Goal: Task Accomplishment & Management: Manage account settings

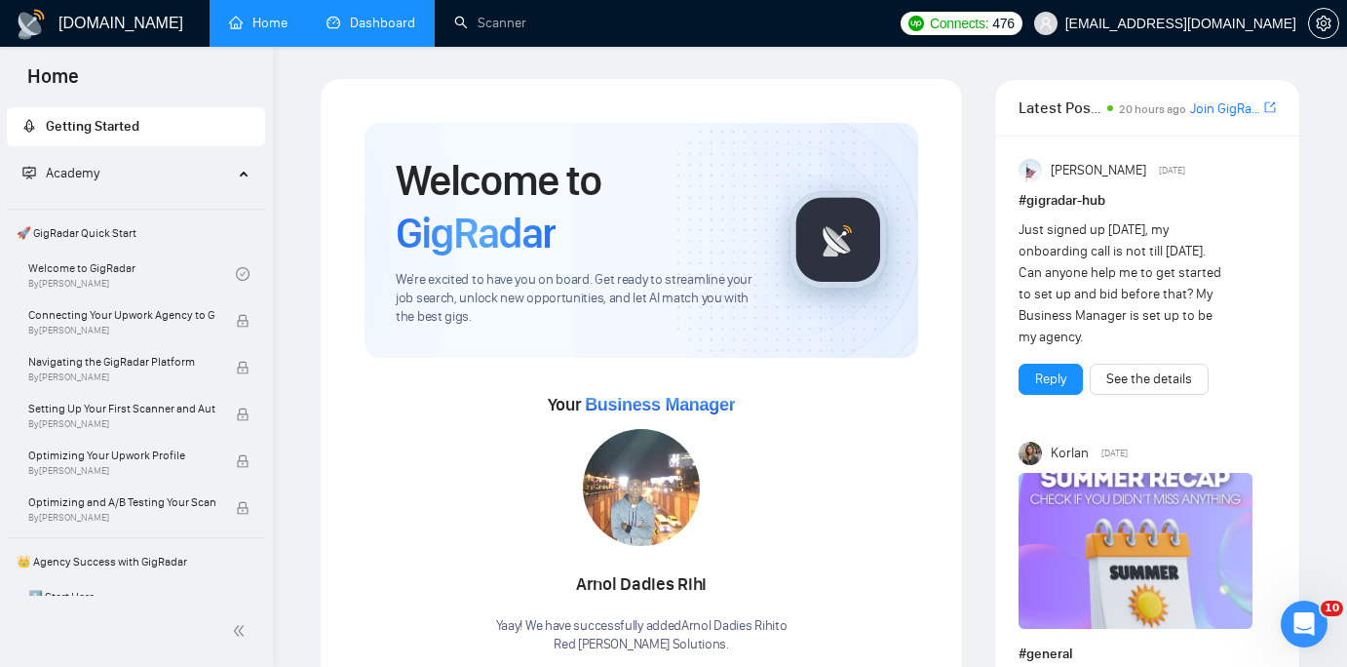
click at [386, 19] on link "Dashboard" at bounding box center [370, 23] width 89 height 17
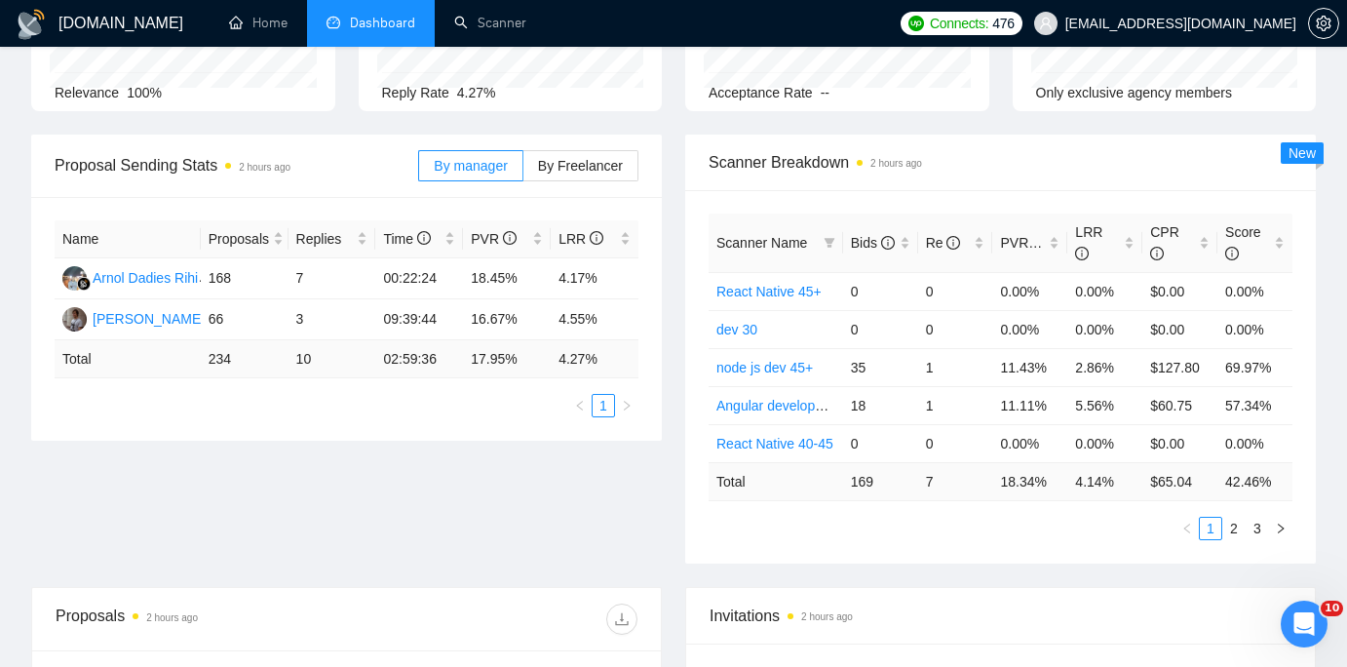
scroll to position [222, 0]
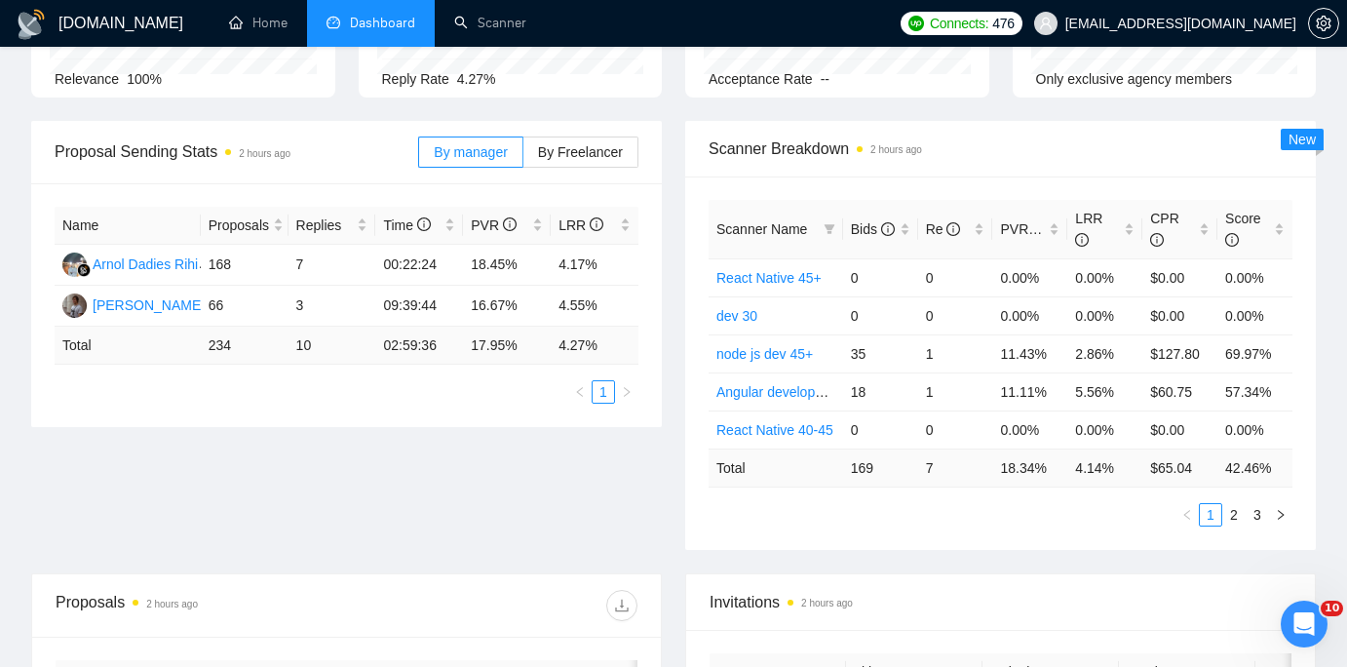
click at [799, 226] on span "Scanner Name" at bounding box center [761, 229] width 91 height 16
click at [870, 221] on span "Bids" at bounding box center [873, 229] width 44 height 16
click at [793, 276] on link "node js dev 45+" at bounding box center [764, 278] width 96 height 16
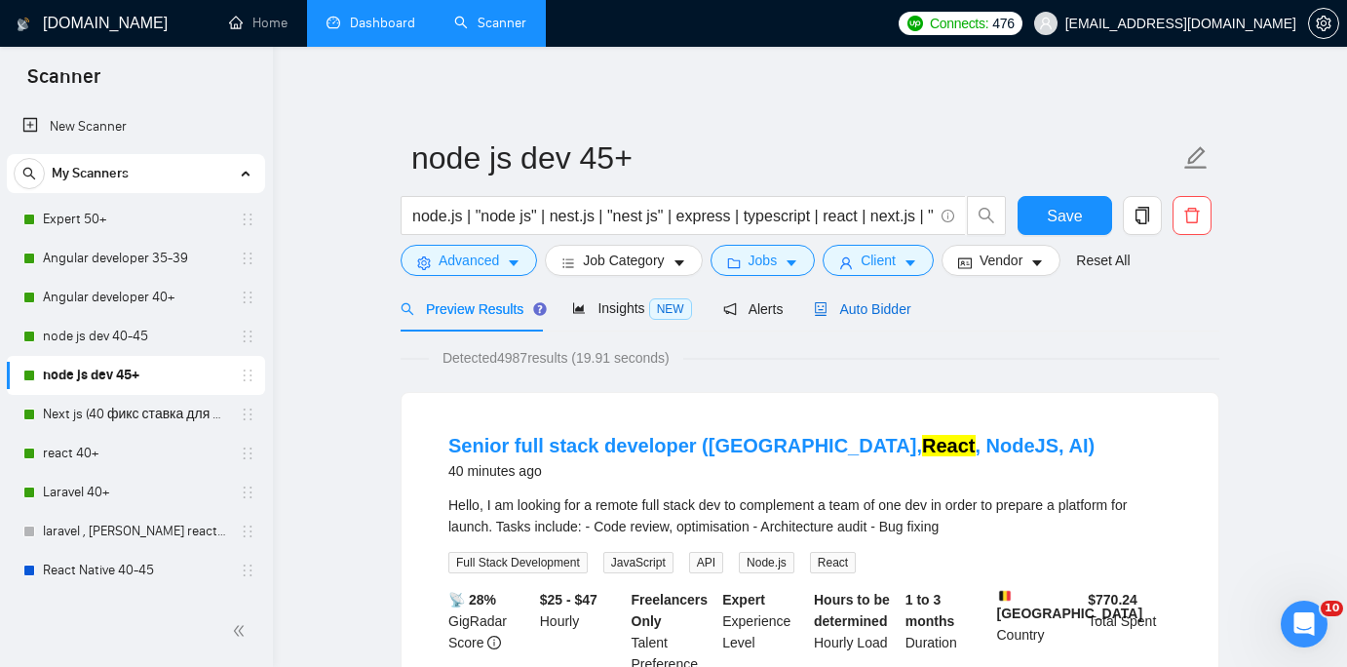
click at [877, 313] on span "Auto Bidder" at bounding box center [862, 309] width 96 height 16
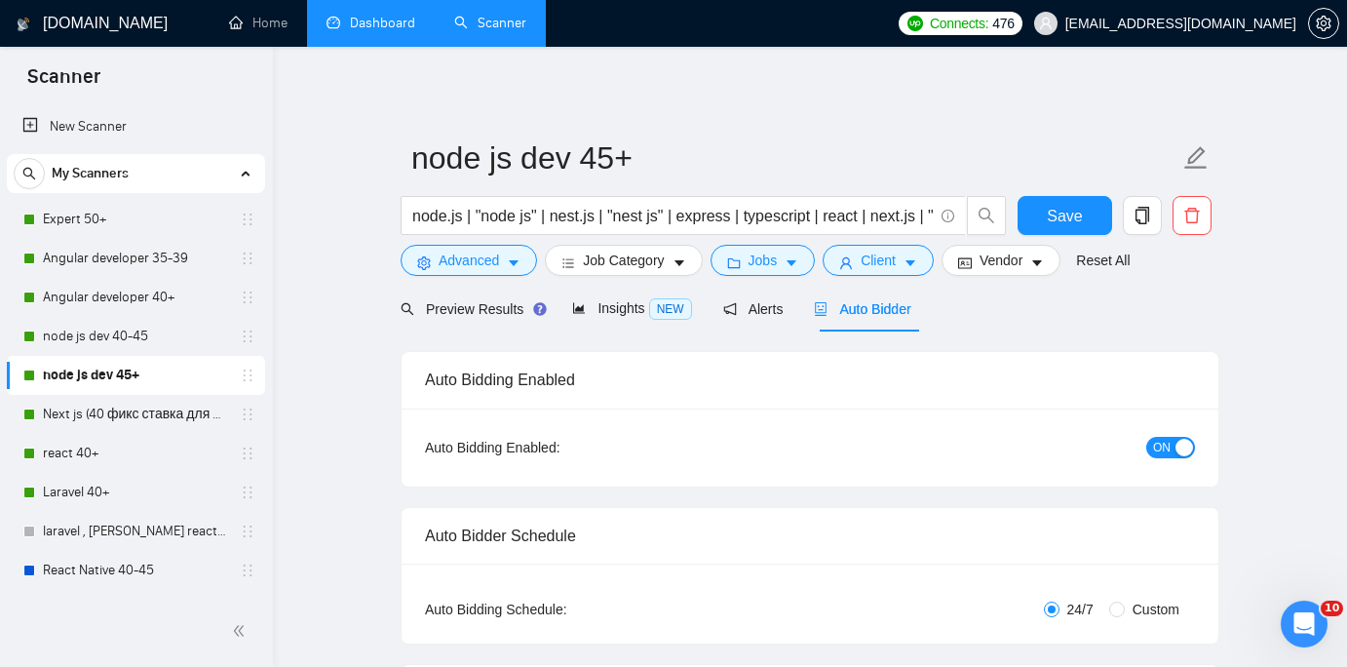
checkbox input "true"
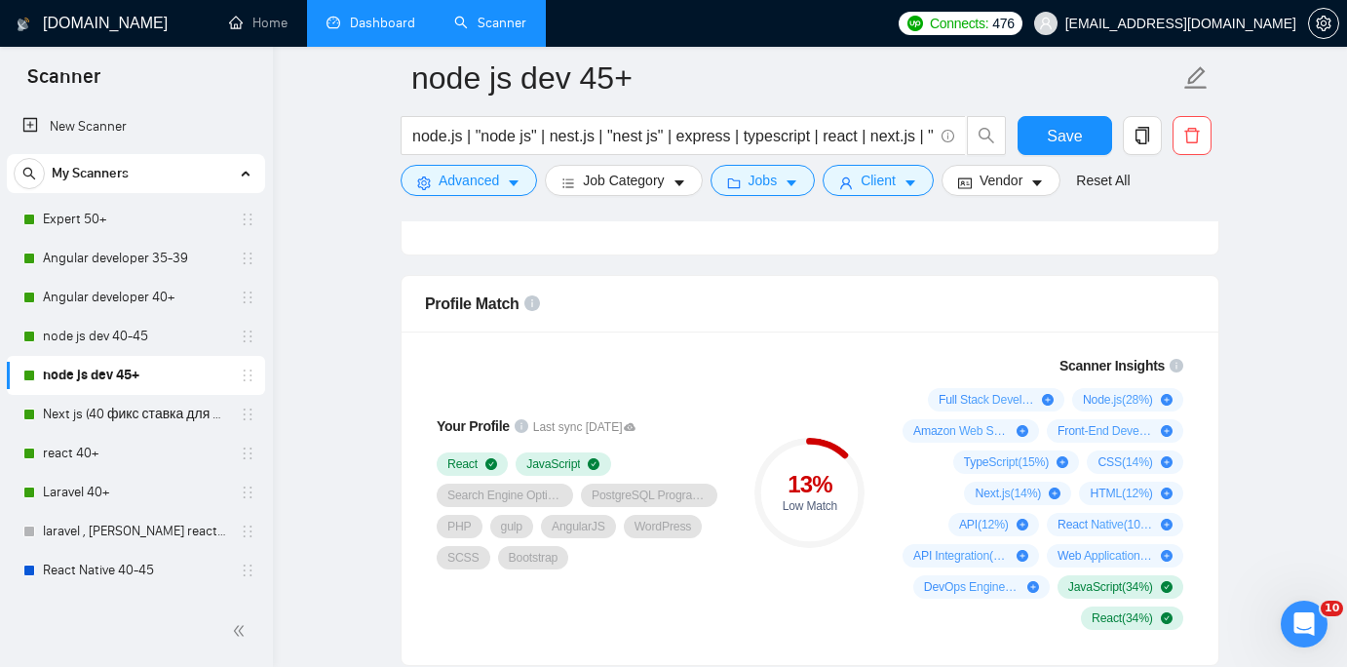
scroll to position [1251, 0]
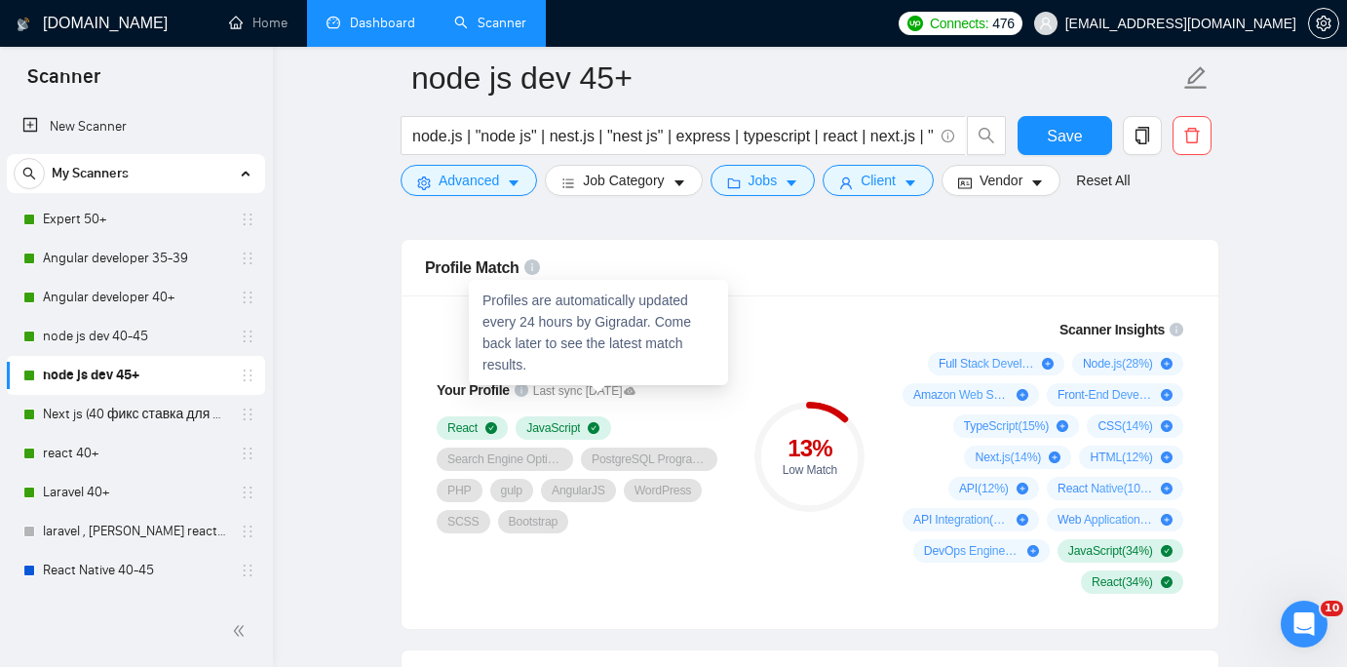
click at [635, 394] on icon at bounding box center [630, 391] width 12 height 8
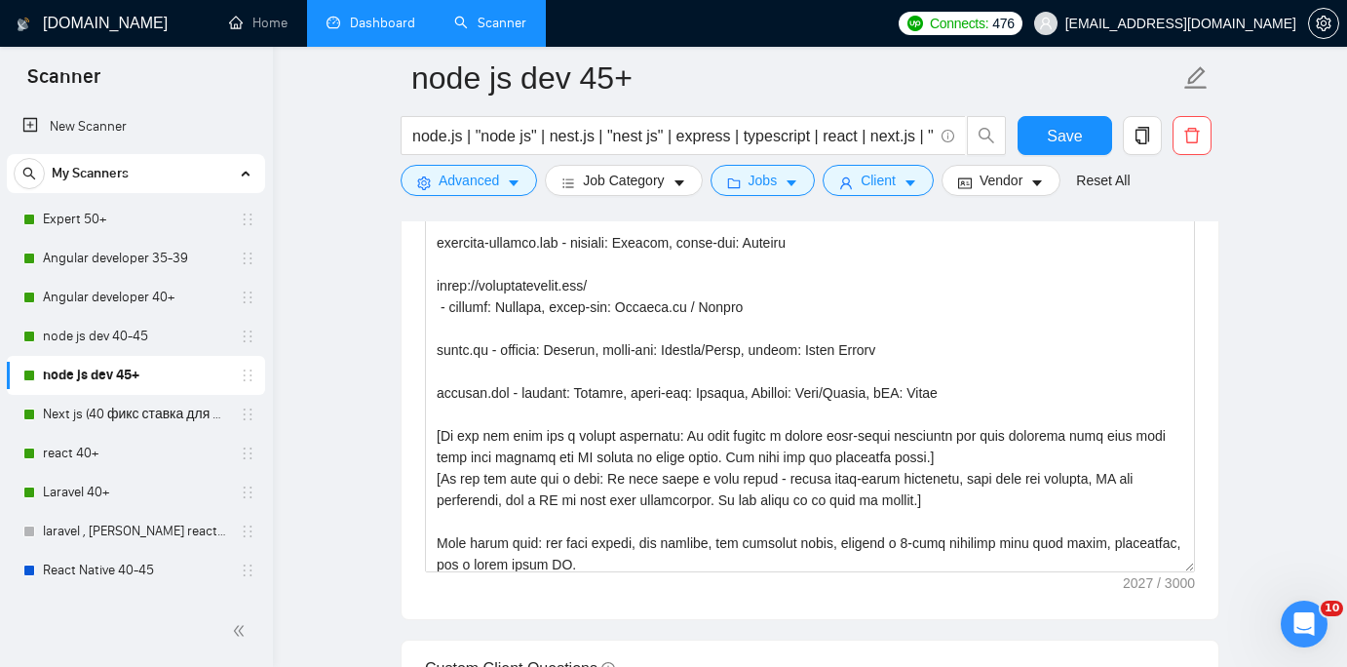
scroll to position [1969, 0]
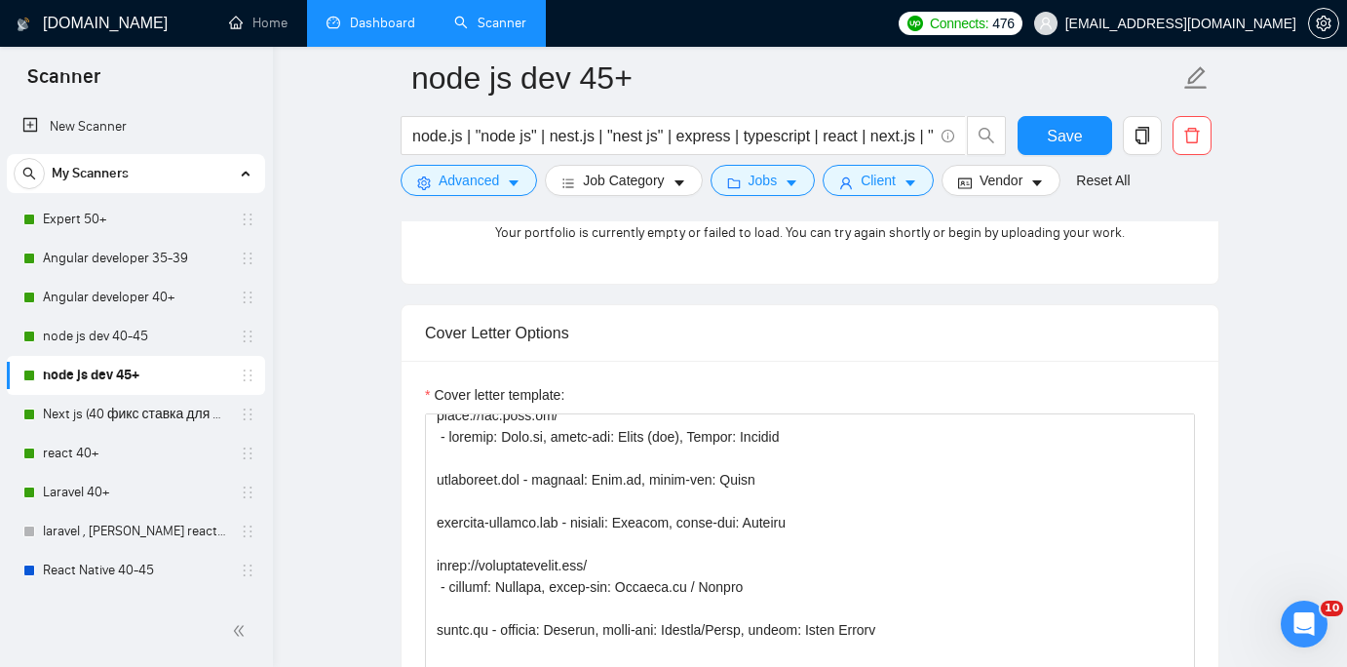
click at [384, 19] on link "Dashboard" at bounding box center [370, 23] width 89 height 17
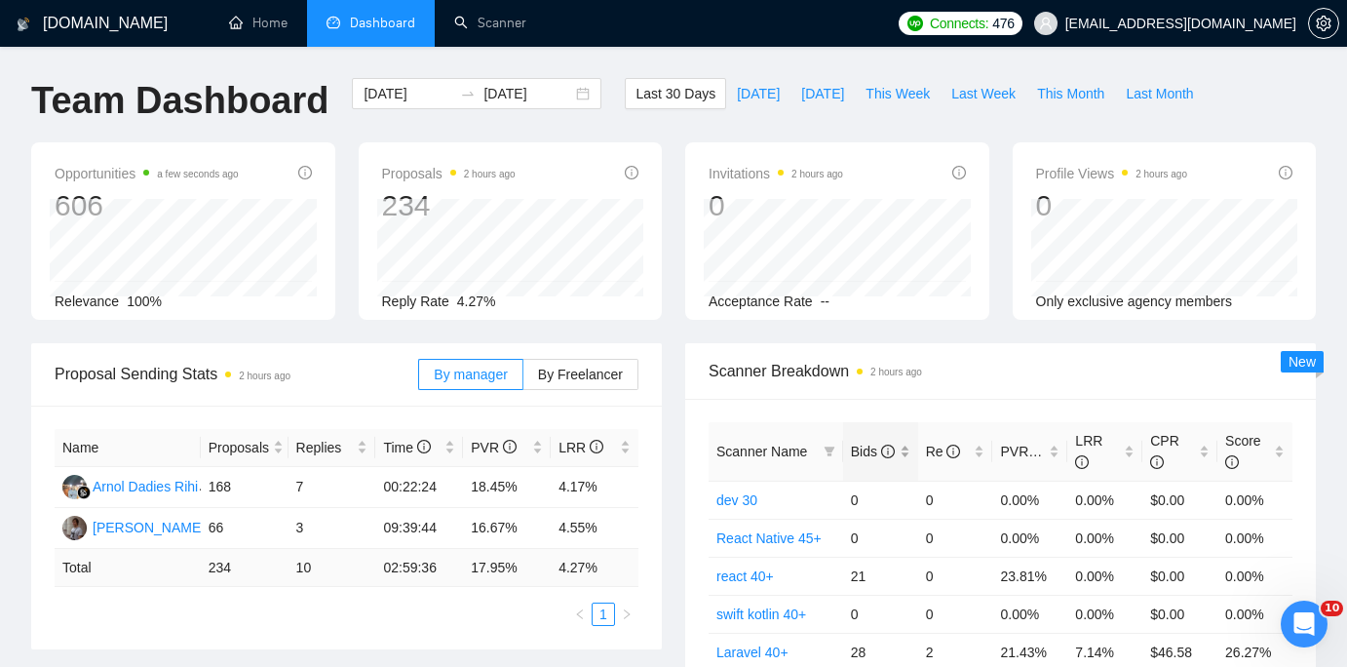
click at [870, 443] on span "Bids" at bounding box center [873, 451] width 44 height 16
